Goal: Task Accomplishment & Management: Manage account settings

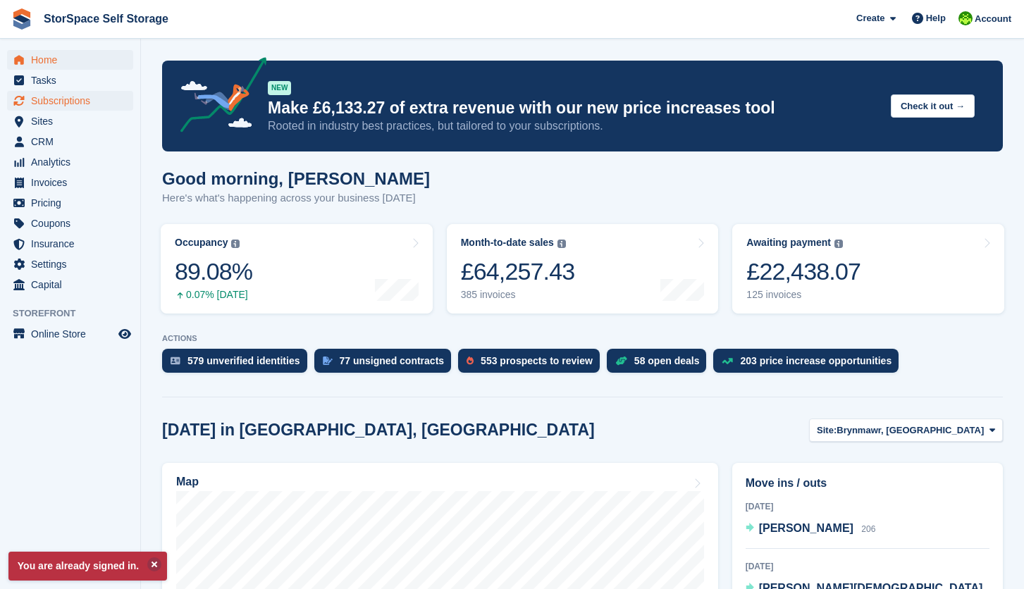
click at [85, 104] on span "Subscriptions" at bounding box center [73, 101] width 85 height 20
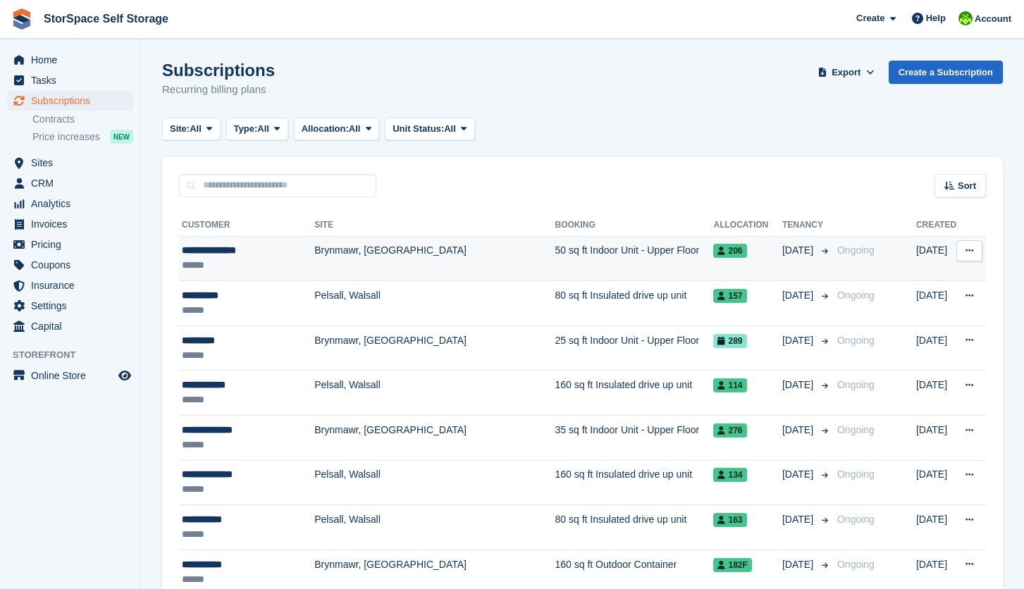
click at [268, 263] on div "******" at bounding box center [248, 265] width 132 height 15
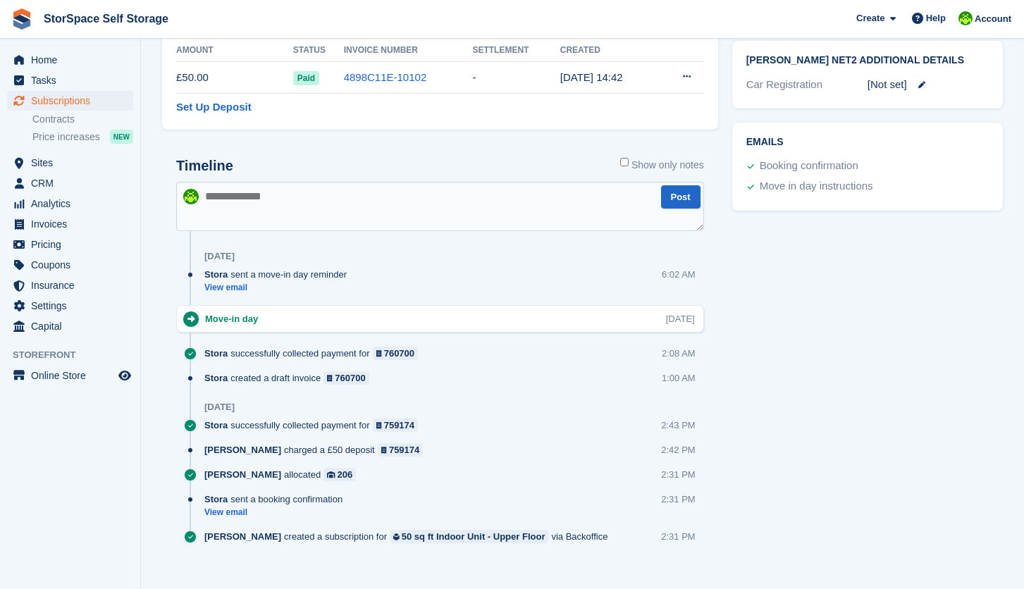
scroll to position [648, 0]
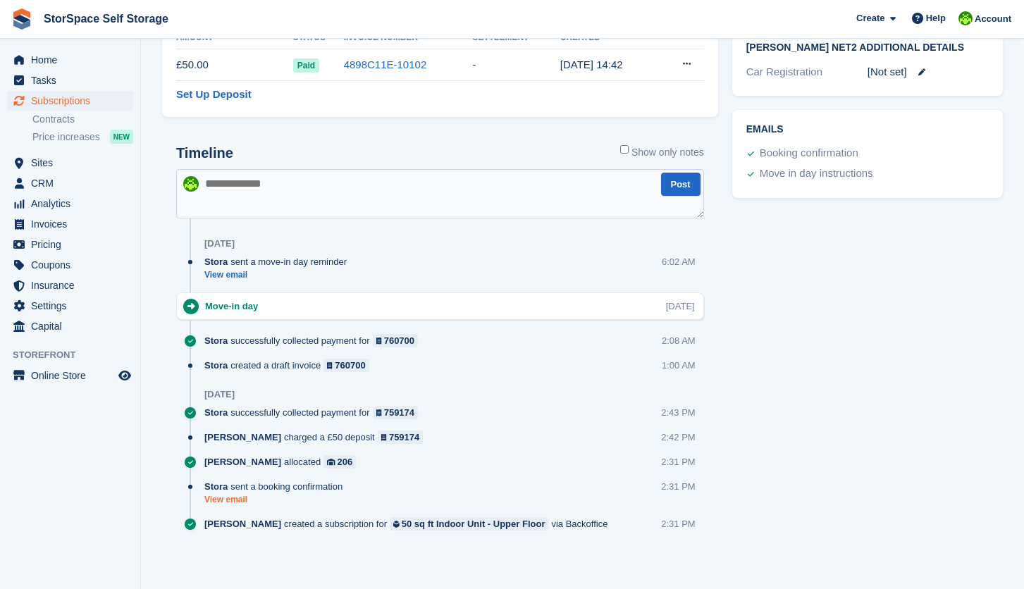
click at [213, 500] on link "View email" at bounding box center [276, 500] width 145 height 12
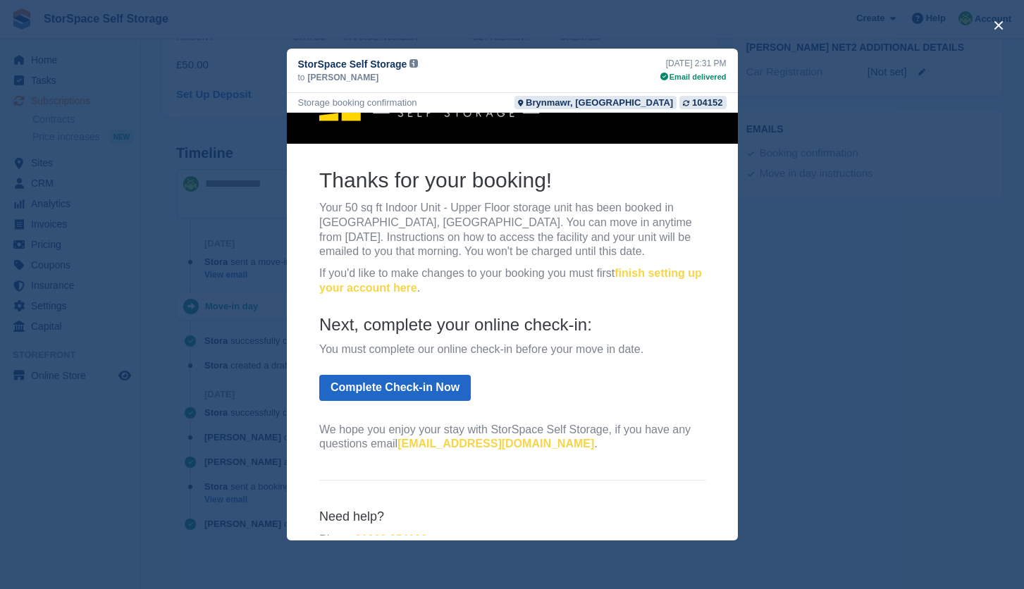
scroll to position [69, 0]
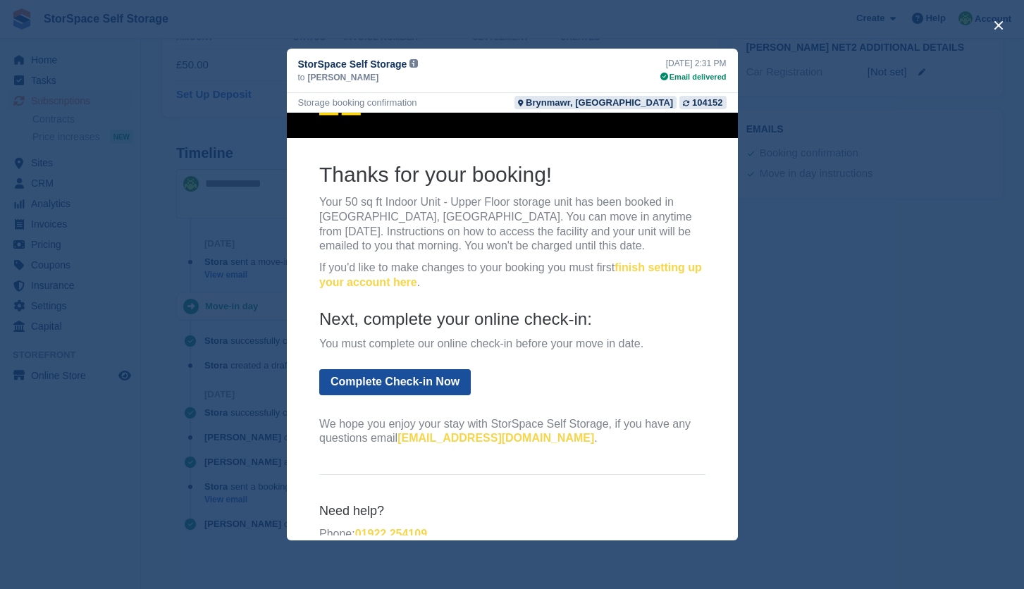
click at [371, 379] on link "Complete Check-in Now" at bounding box center [393, 382] width 151 height 26
click at [396, 385] on link "Complete Check-in Now" at bounding box center [393, 382] width 151 height 26
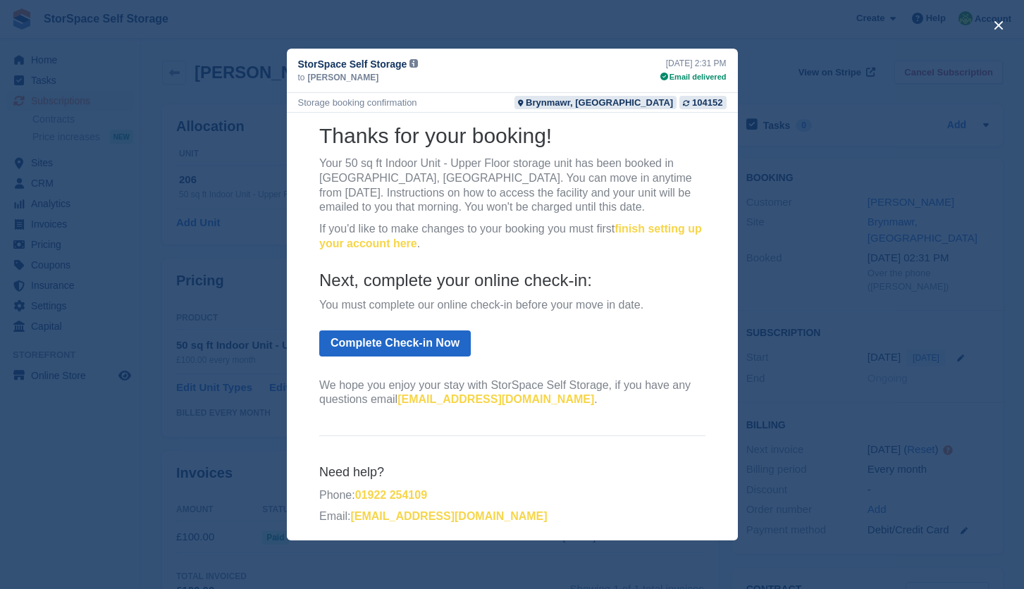
scroll to position [0, 0]
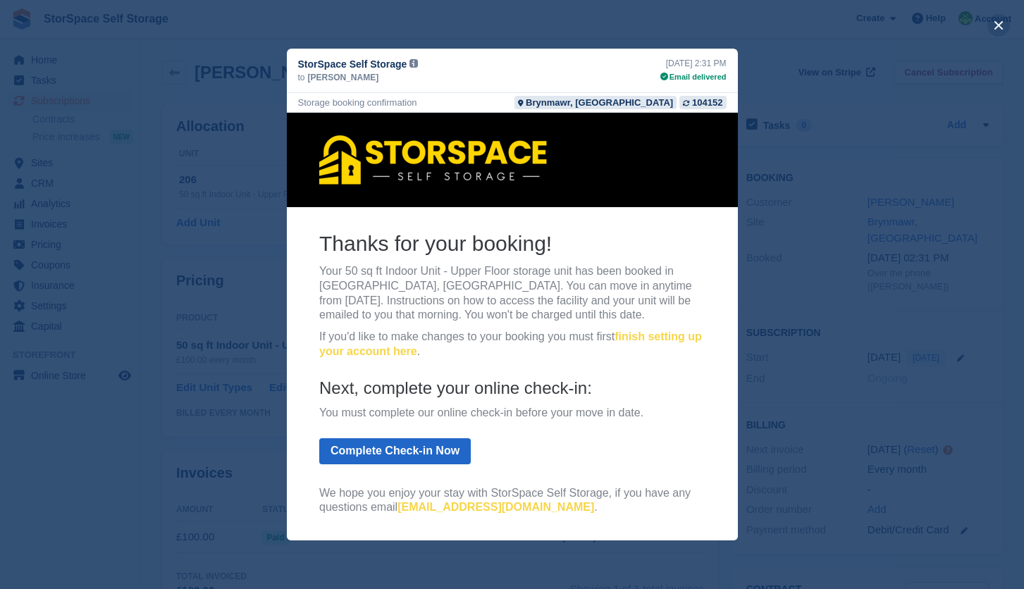
click at [995, 27] on button "close" at bounding box center [998, 25] width 23 height 23
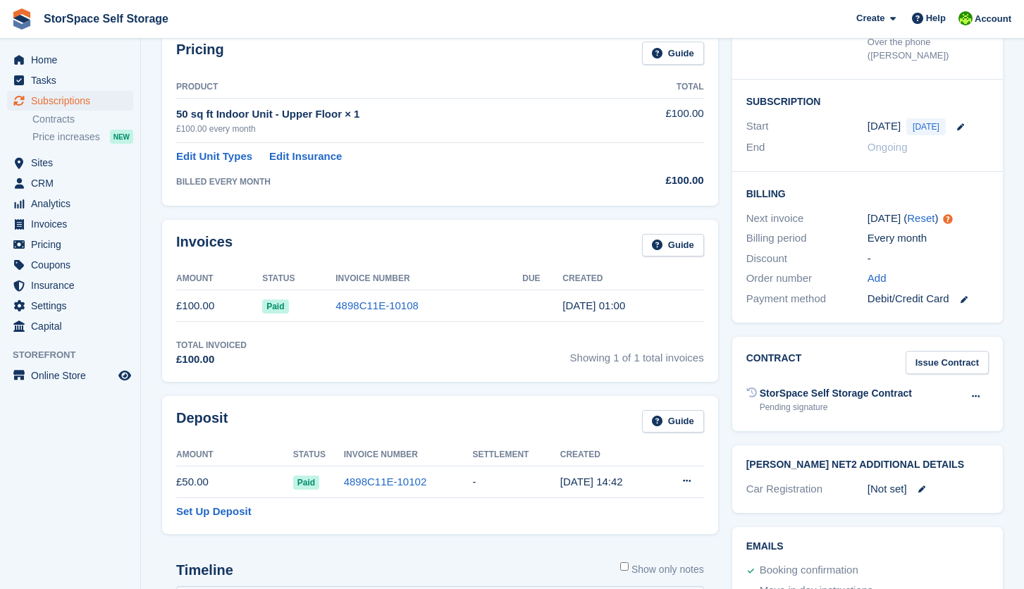
scroll to position [334, 0]
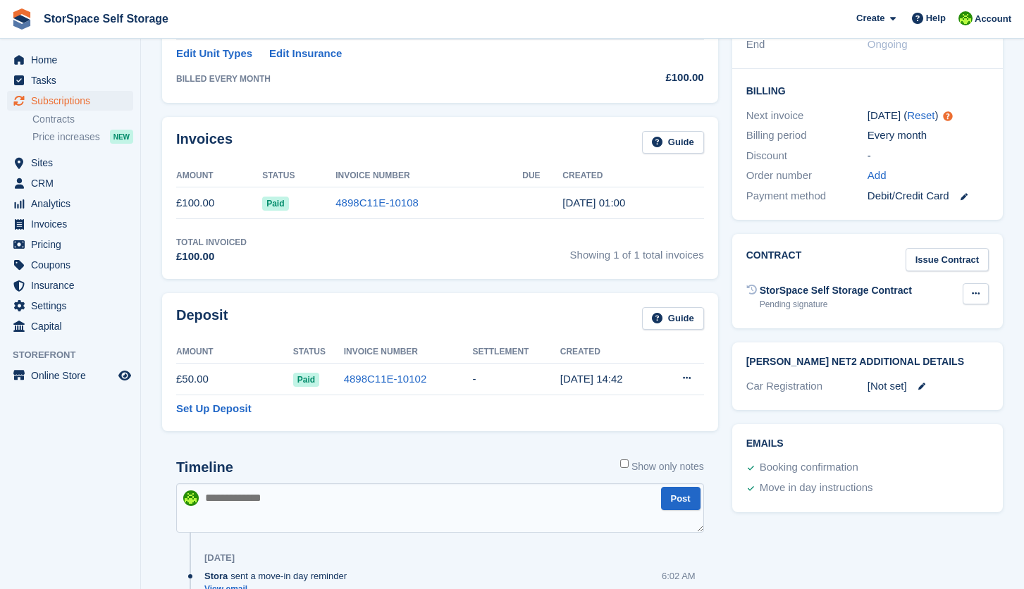
click at [984, 283] on button at bounding box center [975, 293] width 26 height 21
click at [740, 291] on div "Contract Issue Contract StorSpace Self Storage Contract Pending signature Void …" at bounding box center [867, 281] width 271 height 94
